Goal: Task Accomplishment & Management: Manage account settings

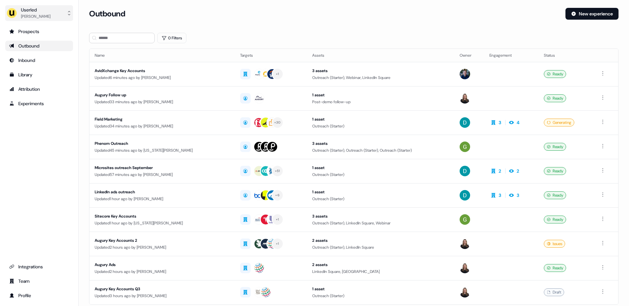
click at [55, 17] on button "Userled [PERSON_NAME]" at bounding box center [39, 13] width 68 height 16
click at [50, 27] on div "Impersonate (Admin)" at bounding box center [39, 31] width 62 height 12
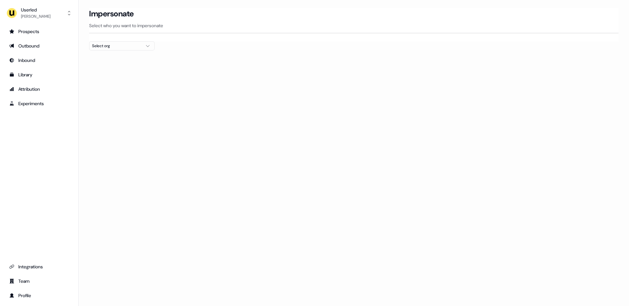
click at [107, 48] on div "Select org" at bounding box center [116, 46] width 49 height 7
type input "****"
click at [98, 68] on div "nPlan" at bounding box center [121, 69] width 65 height 10
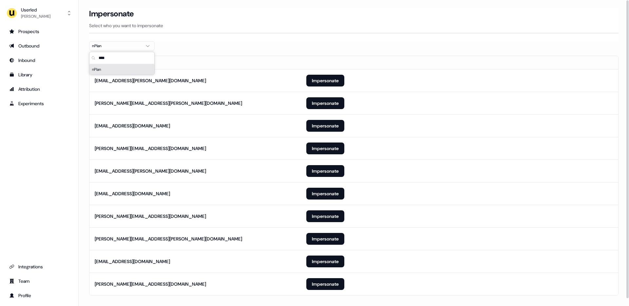
click at [87, 110] on section "Loading... Impersonate Select who you want to impersonate nPlan Email [PERSON_N…" at bounding box center [354, 161] width 551 height 306
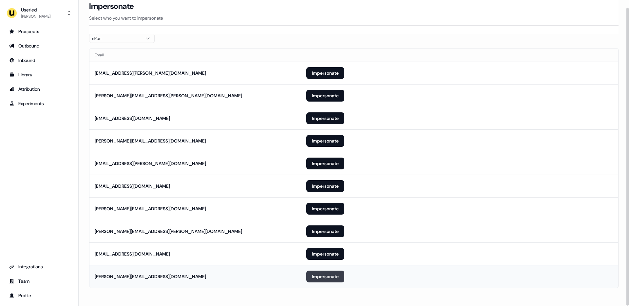
click at [322, 279] on button "Impersonate" at bounding box center [325, 277] width 38 height 12
